Goal: Navigation & Orientation: Find specific page/section

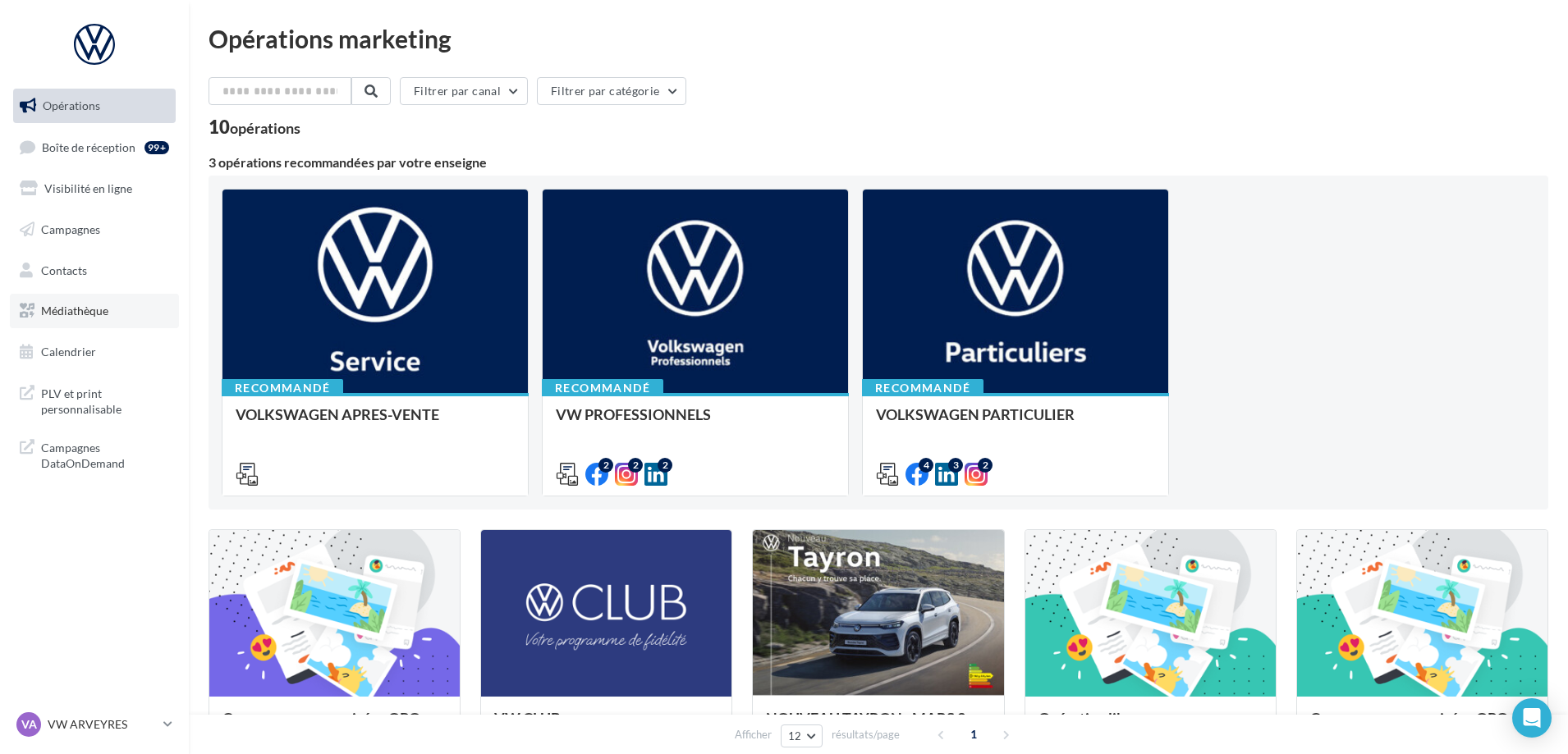
click at [97, 315] on span "Médiathèque" at bounding box center [74, 310] width 67 height 14
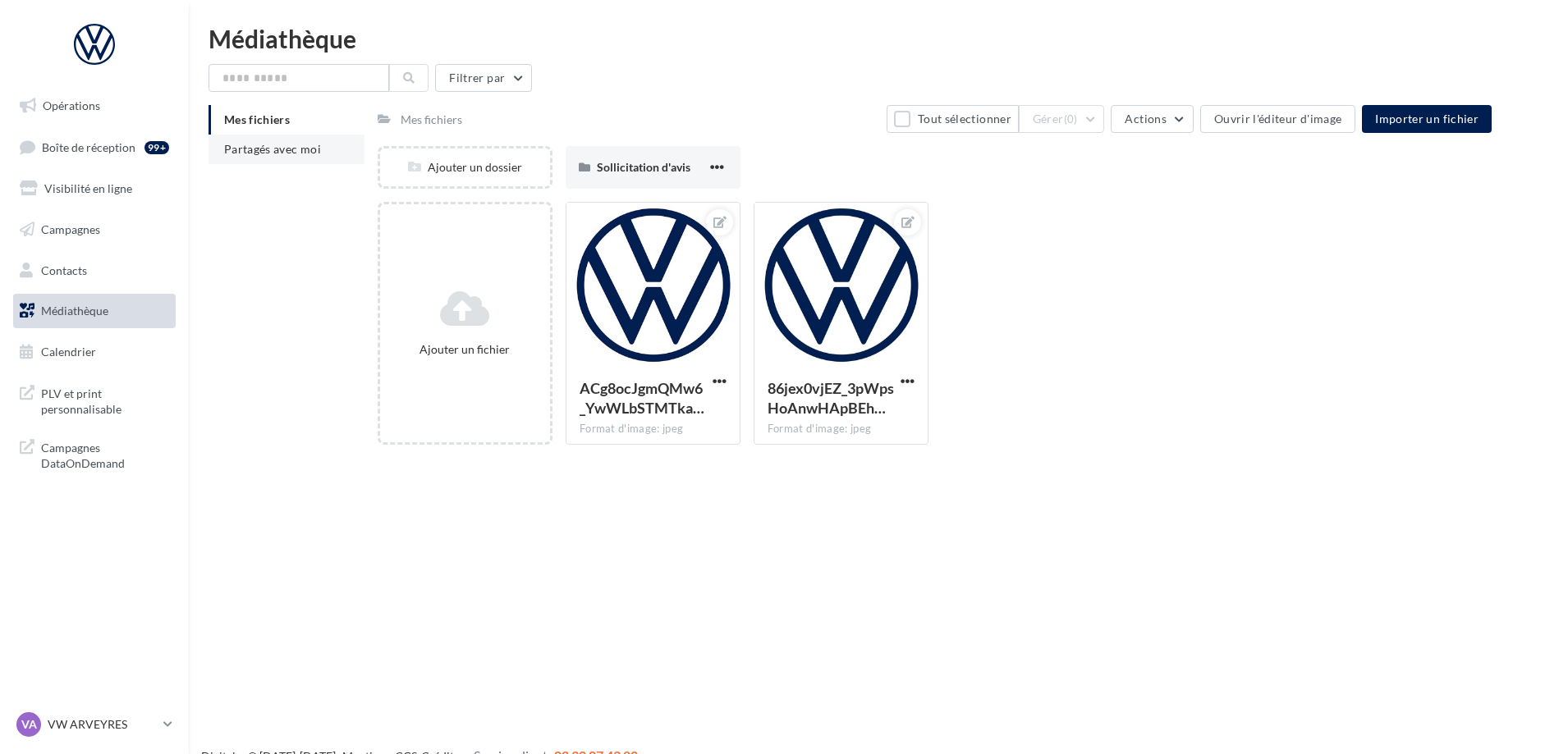
click at [298, 135] on li "Partagés avec moi" at bounding box center [286, 150] width 156 height 29
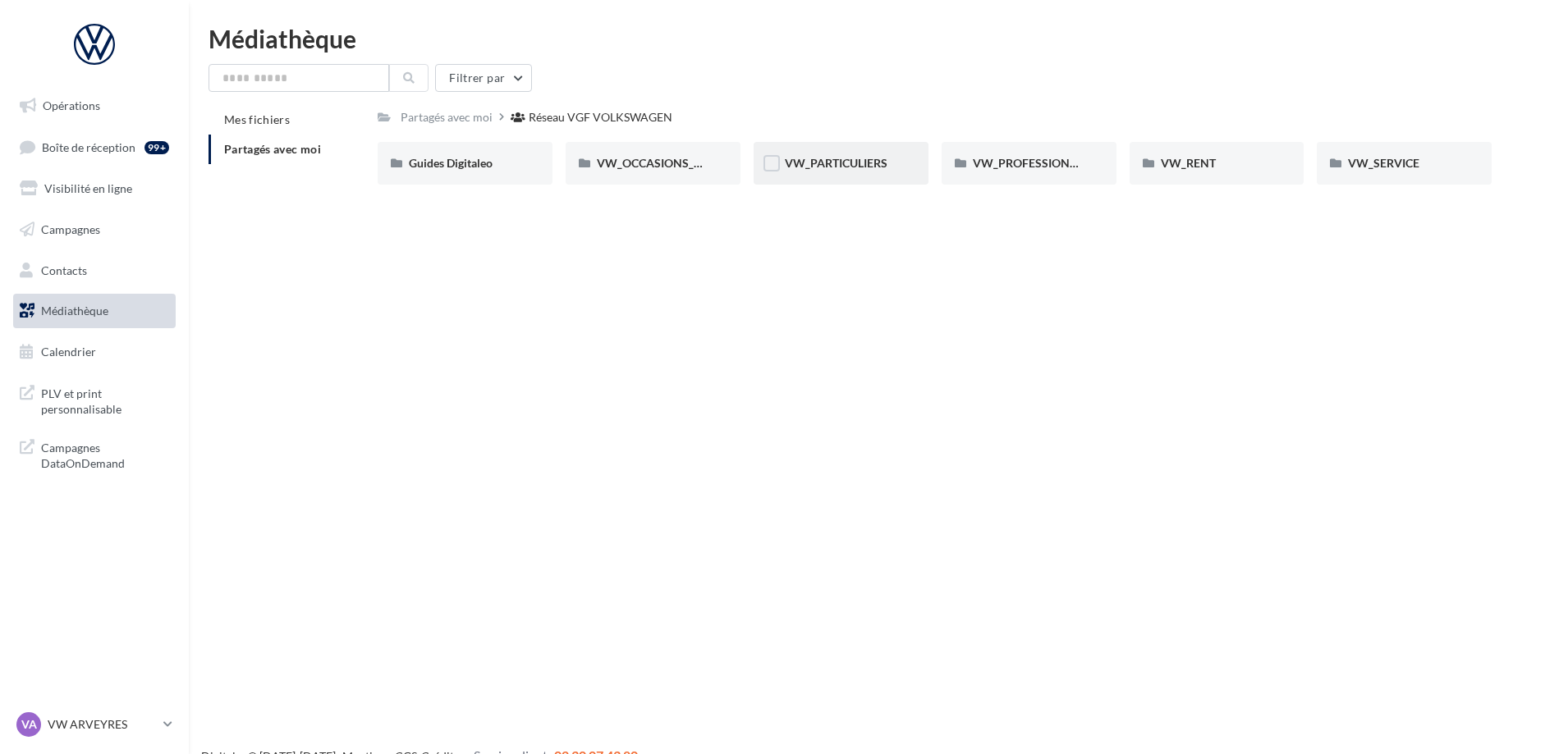
click at [854, 155] on div "VW_PARTICULIERS" at bounding box center [840, 163] width 175 height 43
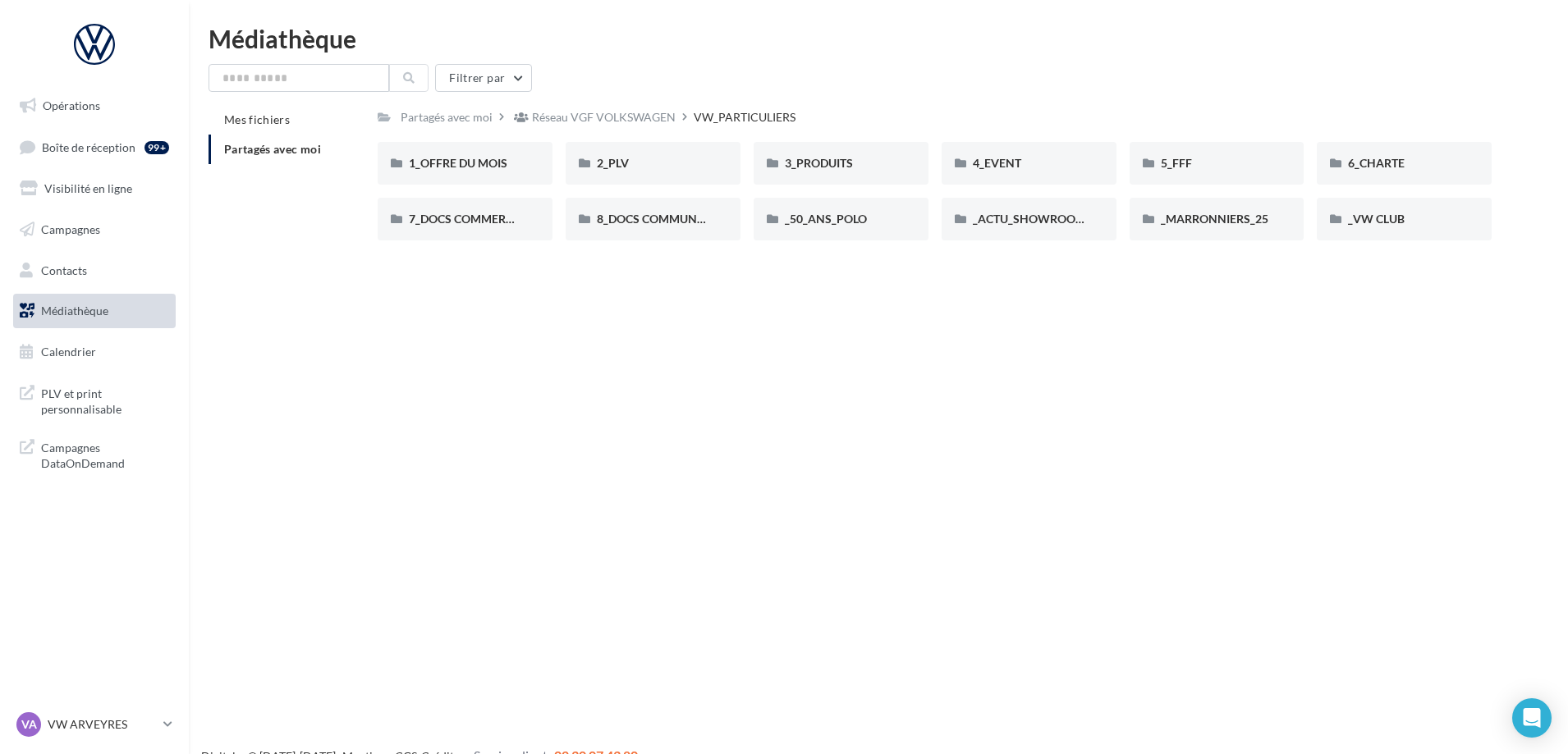
click at [1155, 288] on div "Opérations Boîte de réception 99+ Visibilité en ligne Campagnes Contacts Médiat…" at bounding box center [784, 403] width 1568 height 754
click at [520, 422] on div "Opérations Boîte de réception 99+ Visibilité en ligne Campagnes Contacts Médiat…" at bounding box center [784, 403] width 1568 height 754
click at [1113, 47] on div "Médiathèque" at bounding box center [877, 38] width 1339 height 24
click at [1492, 58] on div "Médiathèque Filtrer par Mes fichiers Partagés avec moi Partagés avec moi Réseau…" at bounding box center [878, 140] width 1379 height 227
click at [604, 356] on div "Opérations Boîte de réception 99+ Visibilité en ligne Campagnes Contacts Médiat…" at bounding box center [784, 403] width 1568 height 754
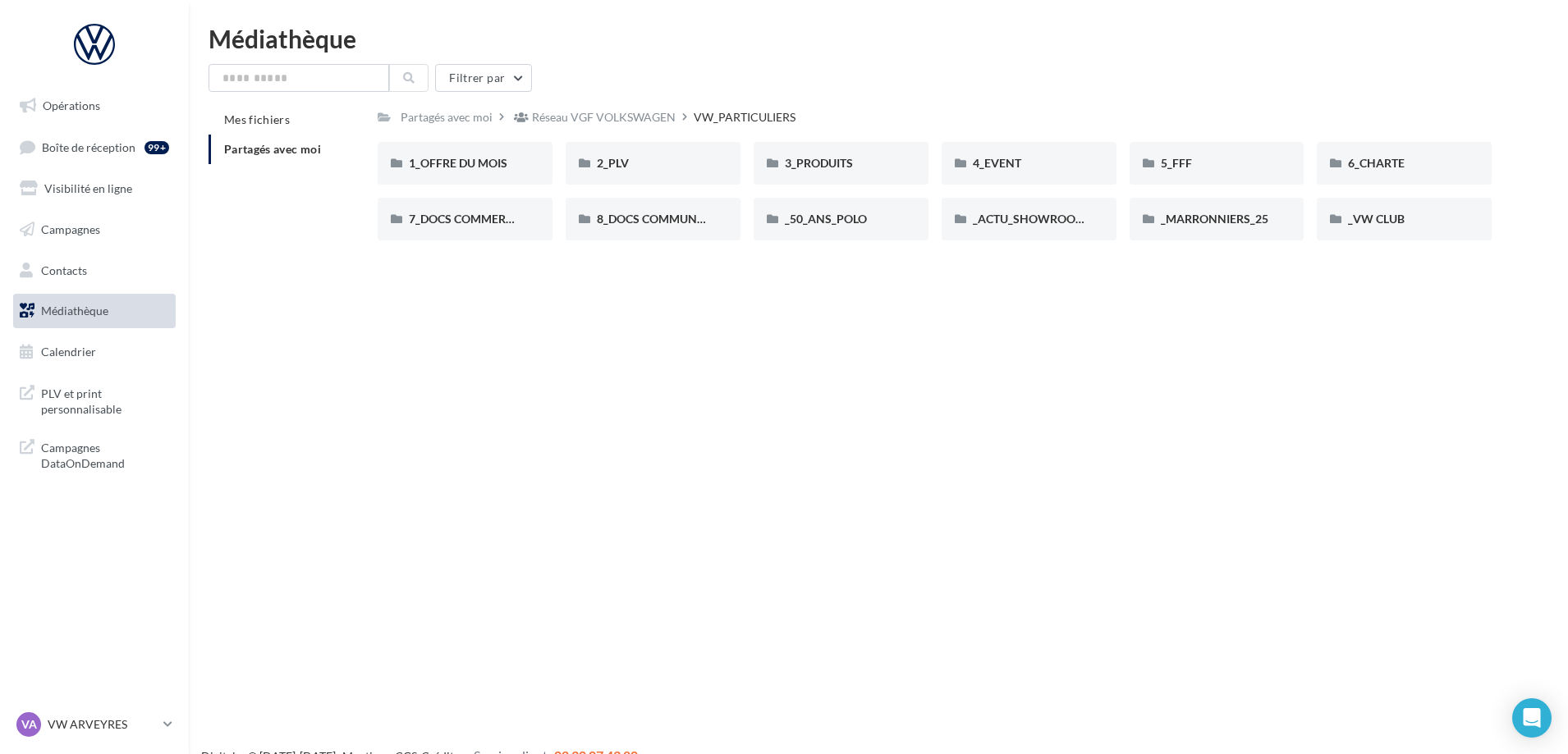
click at [312, 157] on li "Partagés avec moi" at bounding box center [286, 150] width 156 height 29
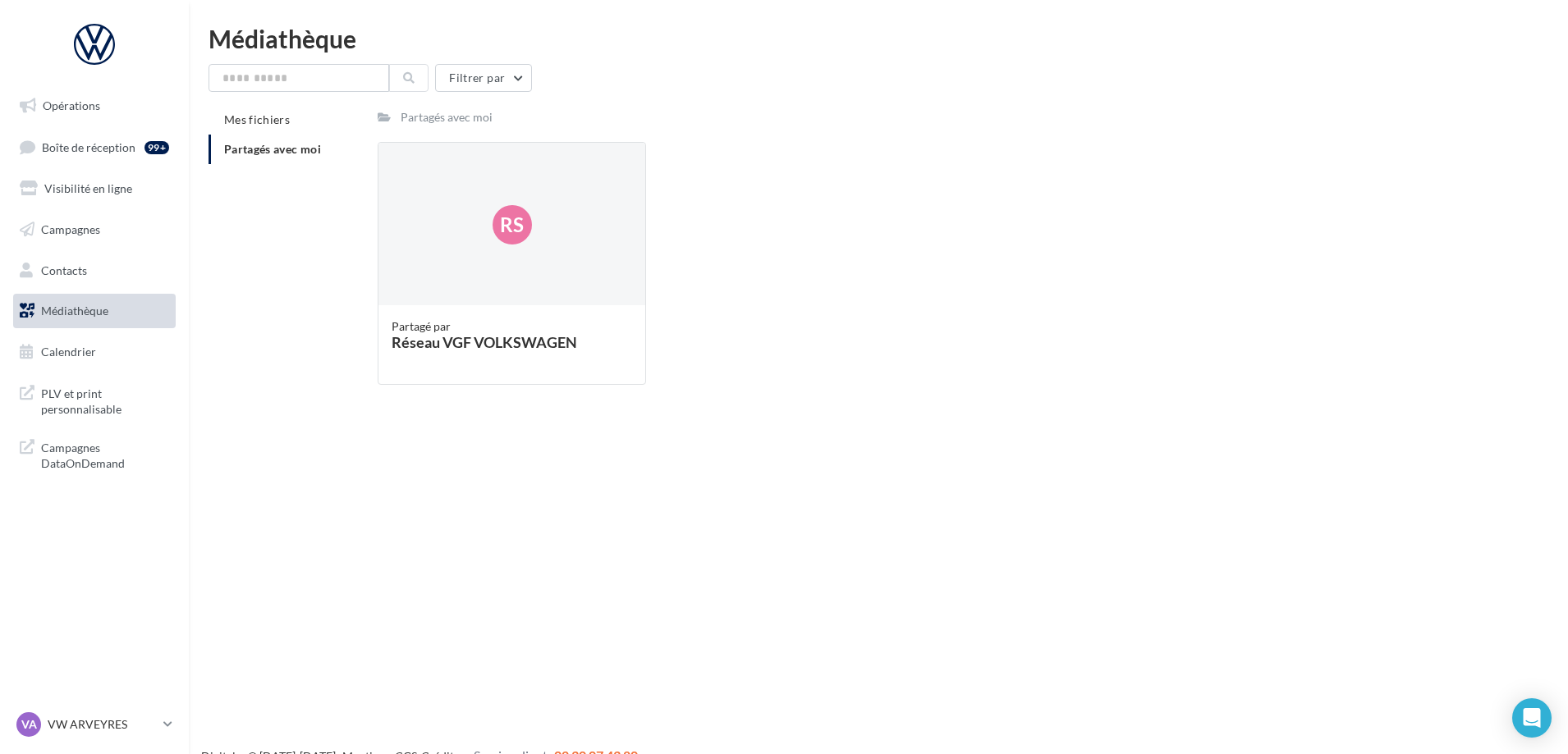
click at [301, 148] on span "Partagés avec moi" at bounding box center [272, 149] width 97 height 14
click at [279, 149] on span "Partagés avec moi" at bounding box center [272, 149] width 97 height 14
